Goal: Task Accomplishment & Management: Manage account settings

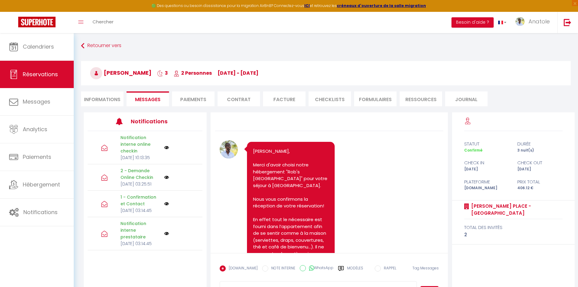
scroll to position [595, 0]
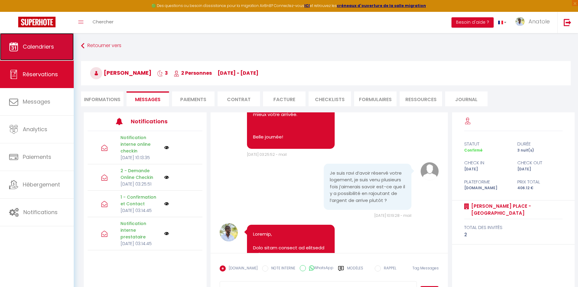
click at [41, 52] on link "Calendriers" at bounding box center [37, 46] width 74 height 27
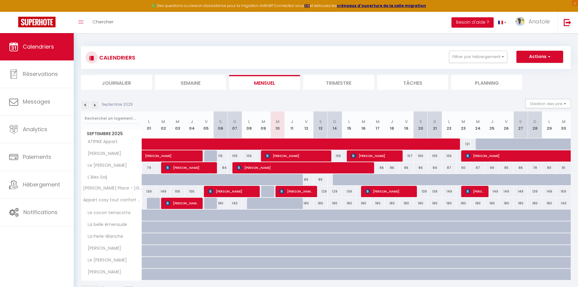
click at [306, 178] on div "89" at bounding box center [306, 179] width 14 height 11
type input "89"
type input "Ven 12 Septembre 2025"
type input "[DATE]"
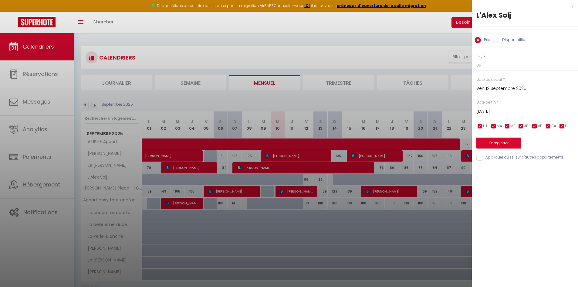
click at [497, 44] on div "Prix Disponibilité" at bounding box center [525, 36] width 106 height 20
click at [496, 42] on input "Disponibilité" at bounding box center [496, 40] width 6 height 6
radio input "true"
radio input "false"
click at [492, 67] on select "Disponible Indisponible" at bounding box center [527, 66] width 102 height 12
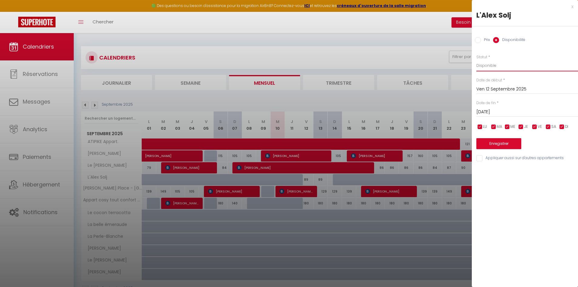
select select "0"
click at [476, 60] on select "Disponible Indisponible" at bounding box center [527, 66] width 102 height 12
click at [499, 145] on button "Enregistrer" at bounding box center [498, 143] width 45 height 11
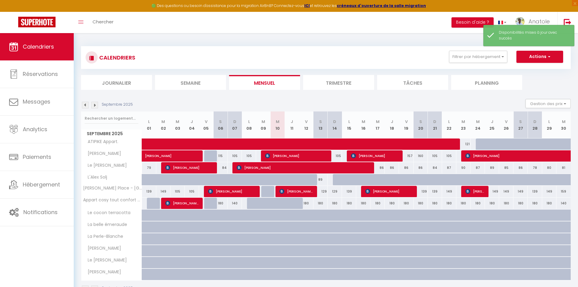
click at [323, 180] on div "89" at bounding box center [320, 179] width 14 height 11
select select "1"
type input "[DATE]"
type input "Dim 14 Septembre 2025"
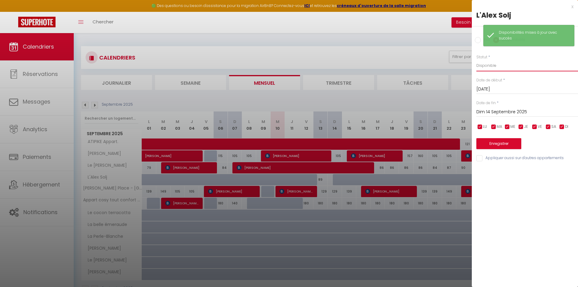
click at [486, 66] on select "Disponible Indisponible" at bounding box center [527, 66] width 102 height 12
select select "0"
click at [476, 60] on select "Disponible Indisponible" at bounding box center [527, 66] width 102 height 12
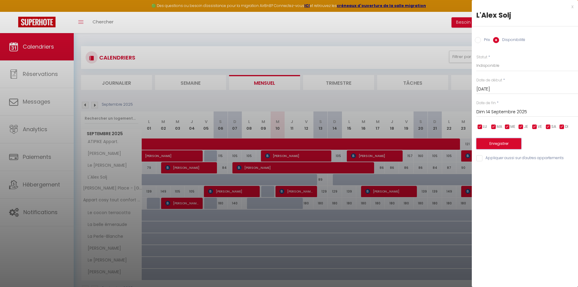
click at [507, 143] on button "Enregistrer" at bounding box center [498, 143] width 45 height 11
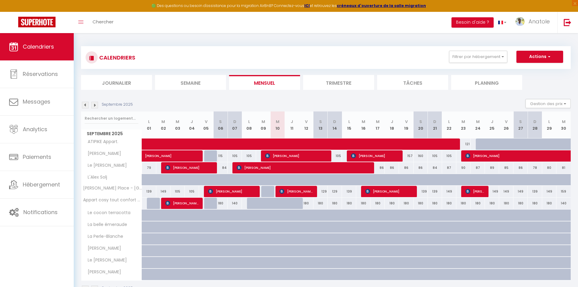
click at [96, 105] on img at bounding box center [94, 105] width 7 height 7
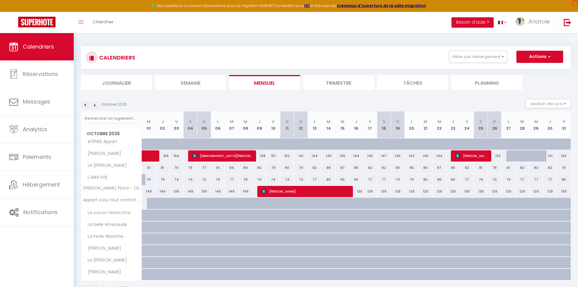
click at [149, 179] on div "75" at bounding box center [149, 179] width 14 height 11
select select "1"
type input "Mer 01 Octobre 2025"
type input "Jeu 02 Octobre 2025"
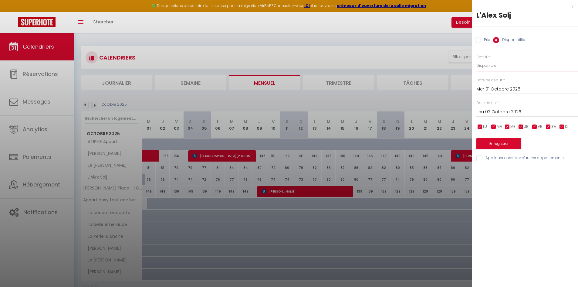
click at [496, 67] on select "Disponible Indisponible" at bounding box center [527, 66] width 102 height 12
select select "0"
click at [476, 60] on select "Disponible Indisponible" at bounding box center [527, 66] width 102 height 12
click at [509, 113] on input "Jeu 02 Octobre 2025" at bounding box center [527, 112] width 102 height 8
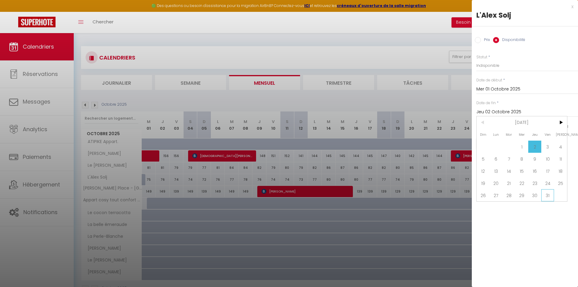
click at [549, 198] on span "31" at bounding box center [547, 195] width 13 height 12
type input "Ven 31 Octobre 2025"
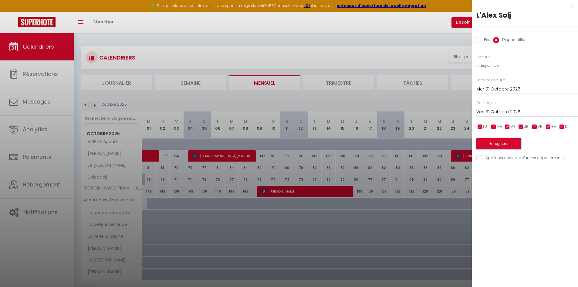
click at [493, 145] on button "Enregistrer" at bounding box center [498, 143] width 45 height 11
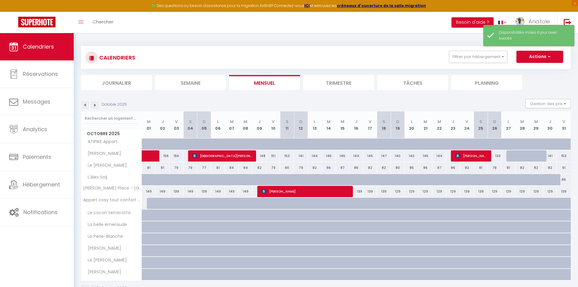
click at [565, 178] on div "86" at bounding box center [564, 179] width 14 height 11
select select "1"
type input "Ven 31 Octobre 2025"
type input "[DATE]"
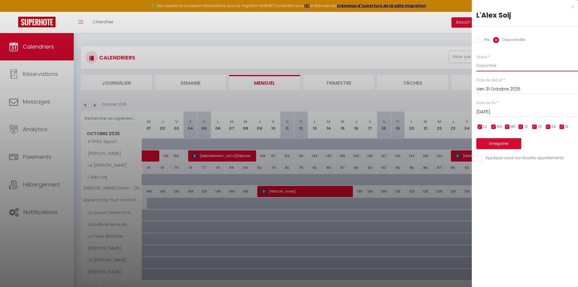
click at [494, 67] on select "Disponible Indisponible" at bounding box center [527, 66] width 102 height 12
select select "0"
click at [476, 60] on select "Disponible Indisponible" at bounding box center [527, 66] width 102 height 12
click at [500, 145] on button "Enregistrer" at bounding box center [498, 143] width 45 height 11
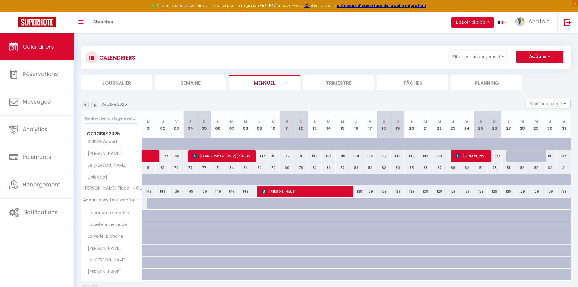
click at [95, 105] on img at bounding box center [94, 105] width 7 height 7
